Goal: Obtain resource: Download file/media

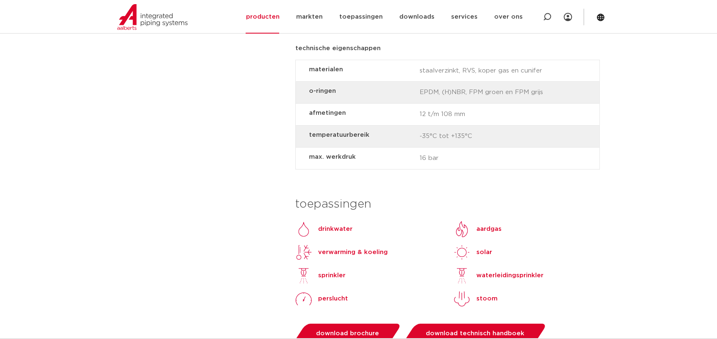
scroll to position [663, 0]
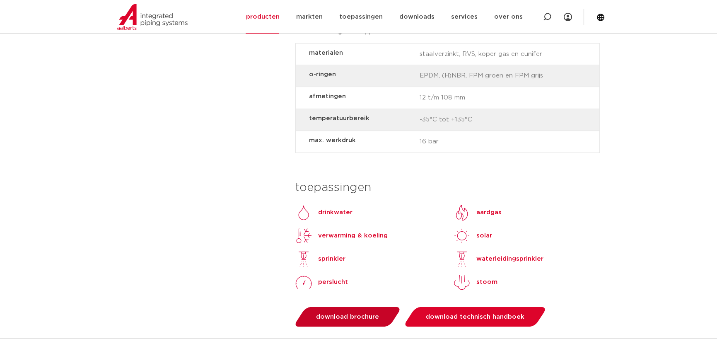
click at [341, 314] on span "download brochure" at bounding box center [347, 317] width 63 height 6
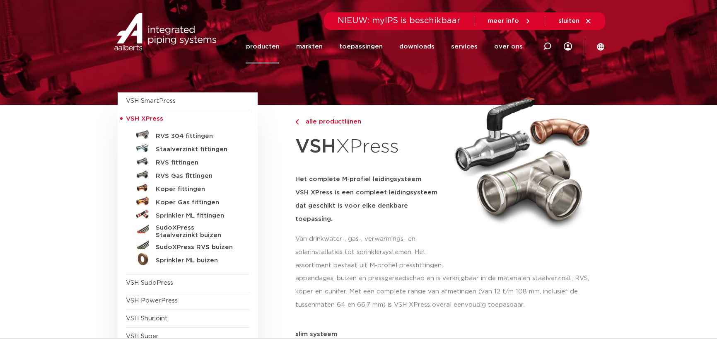
scroll to position [0, 0]
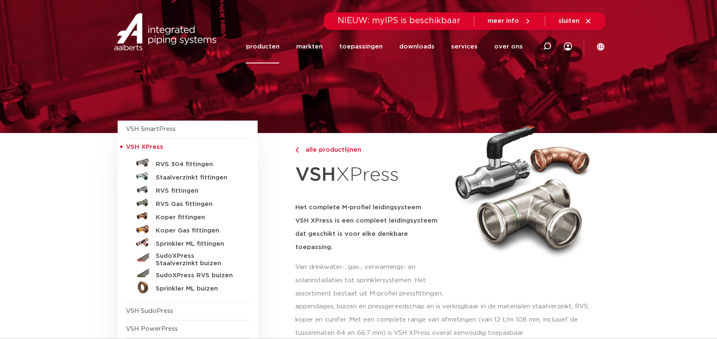
click at [278, 46] on link "producten" at bounding box center [263, 47] width 34 height 34
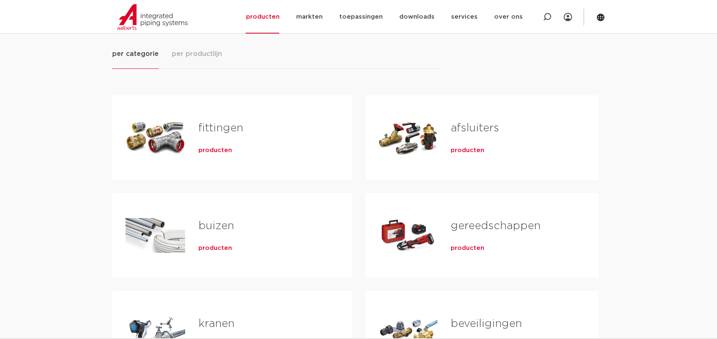
scroll to position [124, 0]
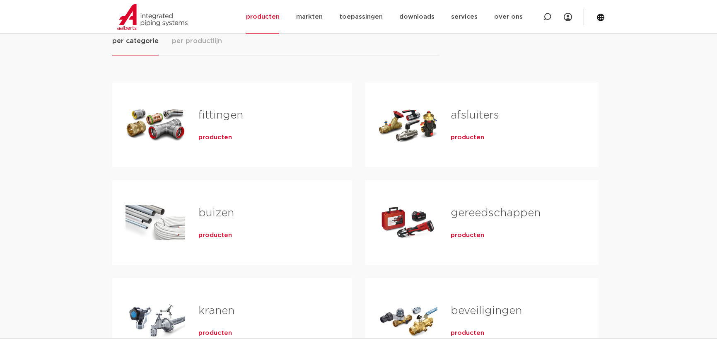
click at [217, 236] on span "producten" at bounding box center [215, 235] width 34 height 8
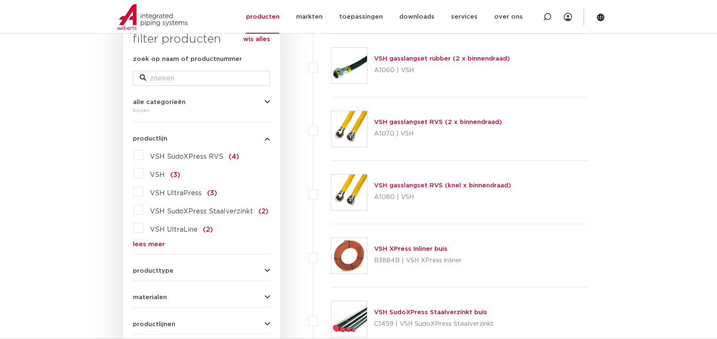
click at [143, 154] on label "VSH SudoXPress RVS (4)" at bounding box center [191, 154] width 96 height 13
click at [0, 0] on input "VSH SudoXPress RVS (4)" at bounding box center [0, 0] width 0 height 0
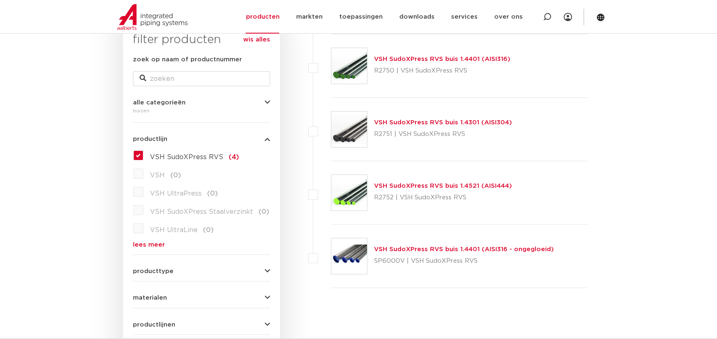
click at [482, 60] on link "VSH SudoXPress RVS buis 1.4401 (AISI316)" at bounding box center [442, 59] width 136 height 6
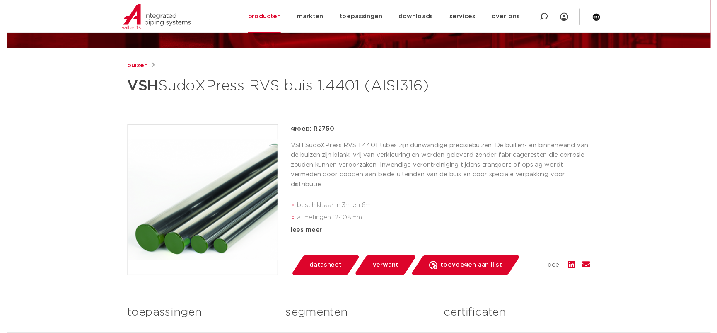
scroll to position [83, 0]
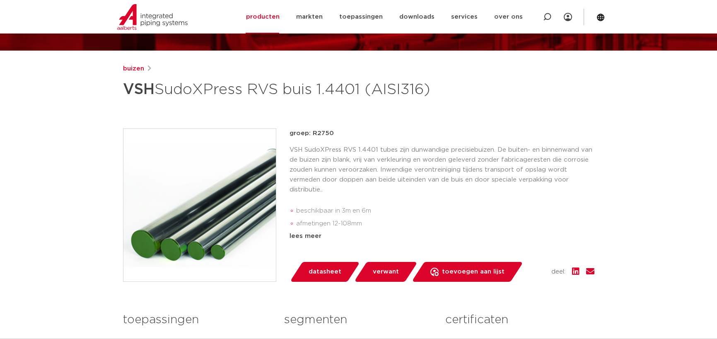
click at [330, 278] on span "datasheet" at bounding box center [325, 271] width 33 height 13
